Goal: Task Accomplishment & Management: Manage account settings

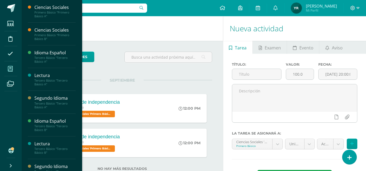
click at [17, 64] on link "Mis cursos" at bounding box center [10, 68] width 13 height 15
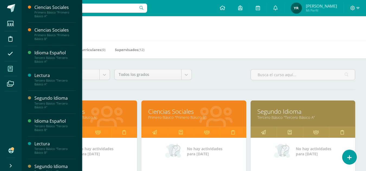
drag, startPoint x: 365, startPoint y: 43, endPoint x: 365, endPoint y: 48, distance: 5.7
click at [365, 48] on div "Mis Cursos (12) Mis Extracurriculares (0) Supervisados (12)" at bounding box center [200, 50] width 357 height 18
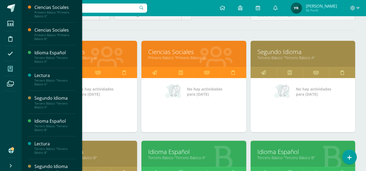
scroll to position [59, 0]
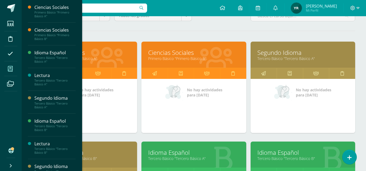
click at [174, 54] on link "Ciencias Sociales" at bounding box center [193, 52] width 91 height 8
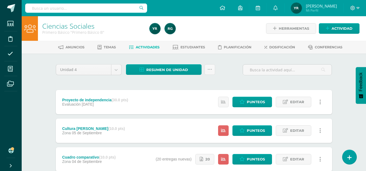
scroll to position [123, 0]
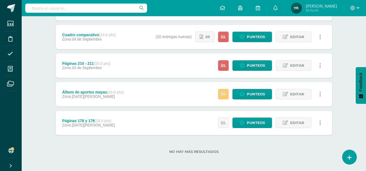
click at [141, 39] on div "Cuadro comparativo (10.0 pts) Zona 04 de Septiembre Estatus de Actividad: 25 Es…" at bounding box center [194, 37] width 276 height 24
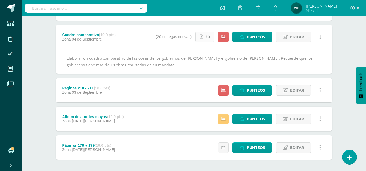
click at [202, 38] on icon at bounding box center [202, 37] width 4 height 5
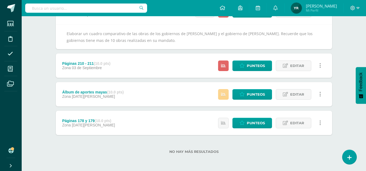
click at [226, 100] on link at bounding box center [223, 94] width 11 height 11
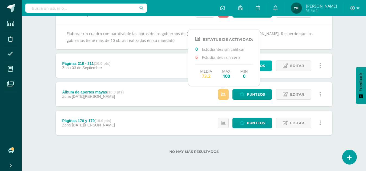
click at [268, 67] on link "Punteos" at bounding box center [252, 66] width 40 height 11
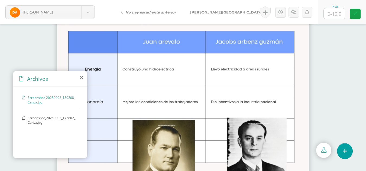
click at [326, 154] on link at bounding box center [323, 150] width 15 height 15
click at [329, 14] on input "text" at bounding box center [334, 13] width 21 height 11
type input "2"
click at [292, 11] on icon at bounding box center [293, 12] width 5 height 5
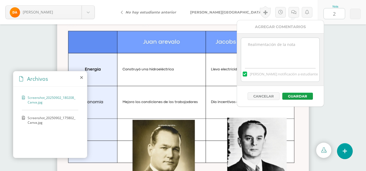
click at [284, 54] on textarea at bounding box center [280, 51] width 78 height 27
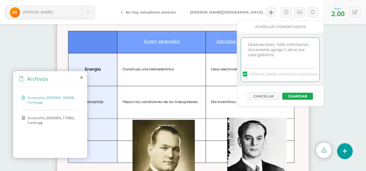
type textarea "Observaciones: Falta información, únicamente agrego 2 obras por cada gobierno."
click at [292, 94] on button "Guardar" at bounding box center [297, 96] width 31 height 7
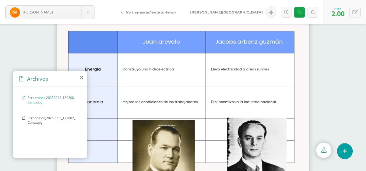
click at [202, 12] on span "[PERSON_NAME][GEOGRAPHIC_DATA]" at bounding box center [226, 12] width 73 height 4
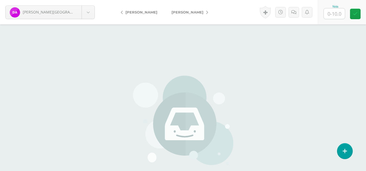
click at [143, 11] on span "[PERSON_NAME]" at bounding box center [141, 12] width 32 height 4
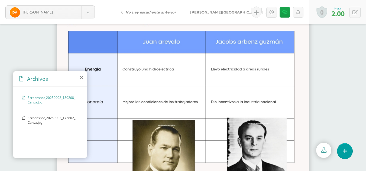
click at [58, 121] on span "Screenshot_20250902_175802_Canva.jpg" at bounding box center [52, 120] width 48 height 9
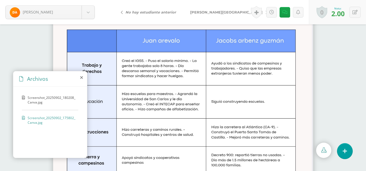
scroll to position [22, 0]
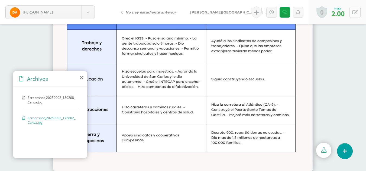
click at [358, 13] on button at bounding box center [354, 12] width 11 height 11
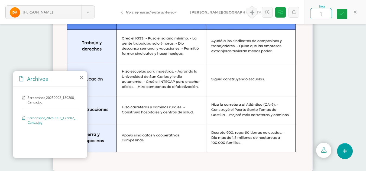
type input "10"
click at [345, 13] on link at bounding box center [342, 14] width 11 height 11
click at [279, 11] on icon at bounding box center [280, 12] width 5 height 5
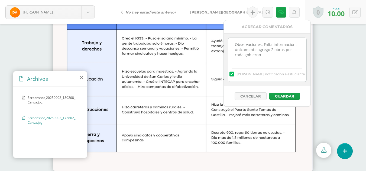
click at [268, 55] on textarea "Observaciones: Falta información, únicamente agrego 2 obras por cada gobierno." at bounding box center [267, 51] width 78 height 27
drag, startPoint x: 268, startPoint y: 55, endPoint x: 231, endPoint y: 46, distance: 38.2
click at [231, 46] on textarea "Observaciones: Falta información, únicamente agrego 2 obras por cada gobierno." at bounding box center [267, 51] width 78 height 27
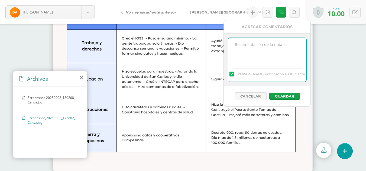
click at [344, 65] on div at bounding box center [183, 69] width 366 height 12
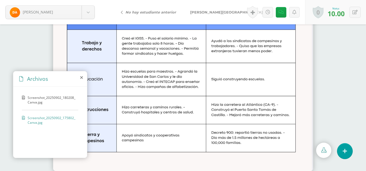
click at [200, 13] on span "[PERSON_NAME][GEOGRAPHIC_DATA]" at bounding box center [226, 12] width 73 height 4
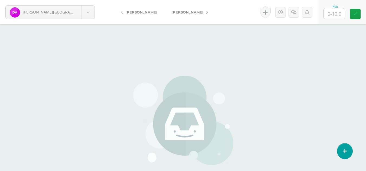
click at [322, 12] on div "Nota" at bounding box center [342, 12] width 48 height 24
click at [333, 15] on input "text" at bounding box center [334, 13] width 21 height 11
type input "7"
click at [187, 12] on span "[PERSON_NAME]" at bounding box center [187, 12] width 32 height 4
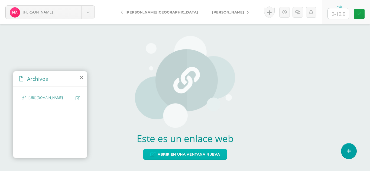
click at [193, 155] on span "Abrir en una ventana nueva" at bounding box center [189, 155] width 62 height 10
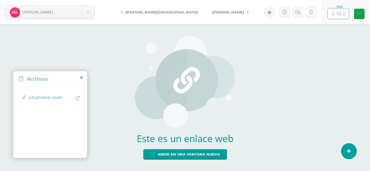
click at [336, 13] on input "text" at bounding box center [338, 13] width 21 height 11
type input "9"
click at [361, 18] on link at bounding box center [359, 14] width 11 height 11
click at [212, 13] on span "[PERSON_NAME]" at bounding box center [228, 12] width 32 height 4
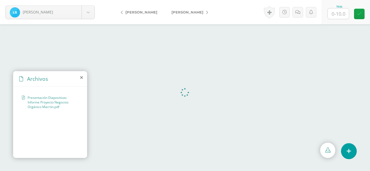
click at [83, 78] on div "Archivos" at bounding box center [50, 79] width 74 height 15
click at [82, 78] on icon at bounding box center [81, 78] width 3 height 4
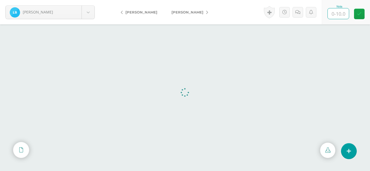
click at [338, 14] on input "text" at bounding box center [338, 13] width 21 height 11
type input "10"
click at [356, 16] on link at bounding box center [359, 14] width 11 height 11
click at [203, 8] on link "[PERSON_NAME]" at bounding box center [188, 12] width 48 height 13
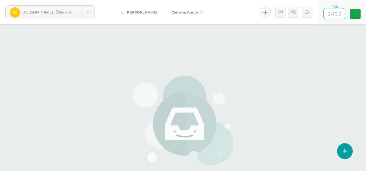
click at [340, 14] on input "text" at bounding box center [334, 13] width 21 height 11
type input "0"
click at [294, 14] on icon at bounding box center [293, 12] width 5 height 5
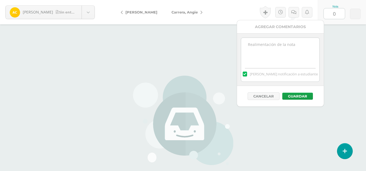
click at [268, 44] on textarea at bounding box center [280, 51] width 78 height 27
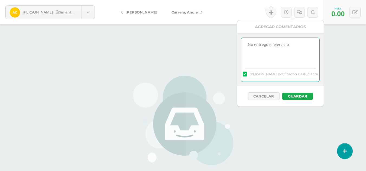
type textarea "No entregó el ejercicio"
click at [298, 94] on button "Guardar" at bounding box center [297, 96] width 31 height 7
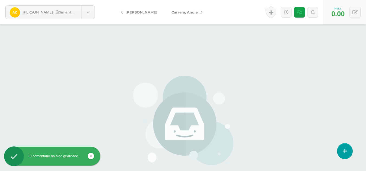
click at [176, 14] on span "Carrera, Angie" at bounding box center [184, 12] width 26 height 4
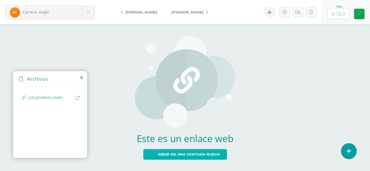
click at [202, 155] on span "Abrir en una ventana nueva" at bounding box center [189, 155] width 62 height 10
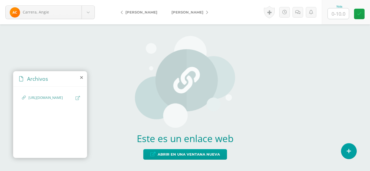
click at [341, 10] on input "text" at bounding box center [338, 13] width 21 height 11
type input "8"
click at [184, 13] on span "[PERSON_NAME]" at bounding box center [187, 12] width 32 height 4
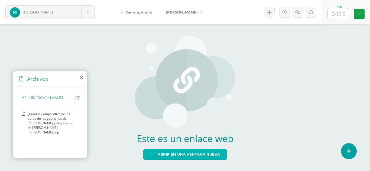
click at [197, 156] on span "Abrir en una ventana nueva" at bounding box center [189, 155] width 62 height 10
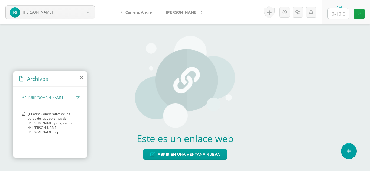
click at [342, 15] on input "text" at bounding box center [338, 13] width 21 height 11
type input "10"
click at [360, 14] on icon at bounding box center [359, 14] width 5 height 5
click at [184, 10] on span "[PERSON_NAME]" at bounding box center [182, 12] width 32 height 4
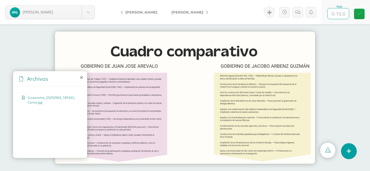
click at [342, 17] on input "text" at bounding box center [338, 13] width 21 height 11
type input "10"
click at [358, 17] on link at bounding box center [359, 14] width 11 height 11
click at [173, 14] on span "[PERSON_NAME]" at bounding box center [187, 12] width 32 height 4
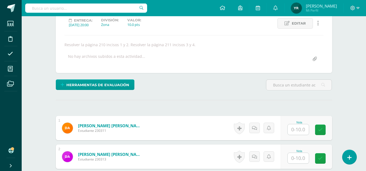
scroll to position [119, 0]
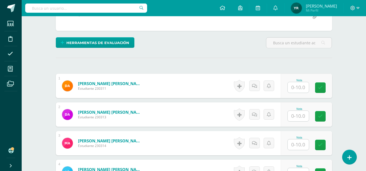
click at [293, 86] on input "text" at bounding box center [298, 87] width 21 height 11
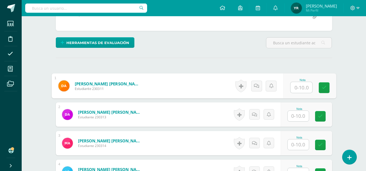
click at [301, 118] on input "text" at bounding box center [298, 116] width 21 height 11
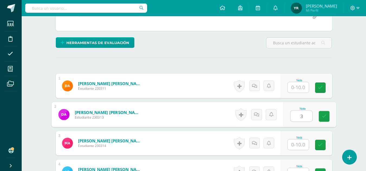
type input "3"
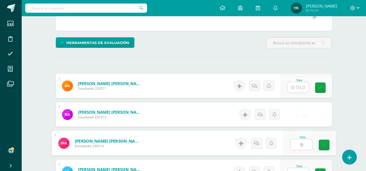
type input "9"
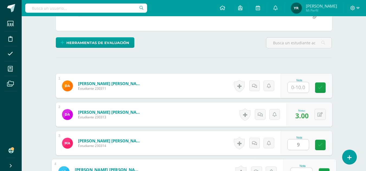
scroll to position [127, 0]
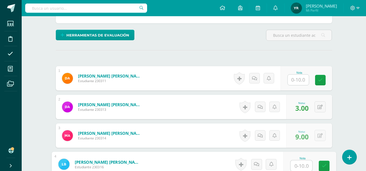
type input "3"
type input "2"
